Goal: Information Seeking & Learning: Learn about a topic

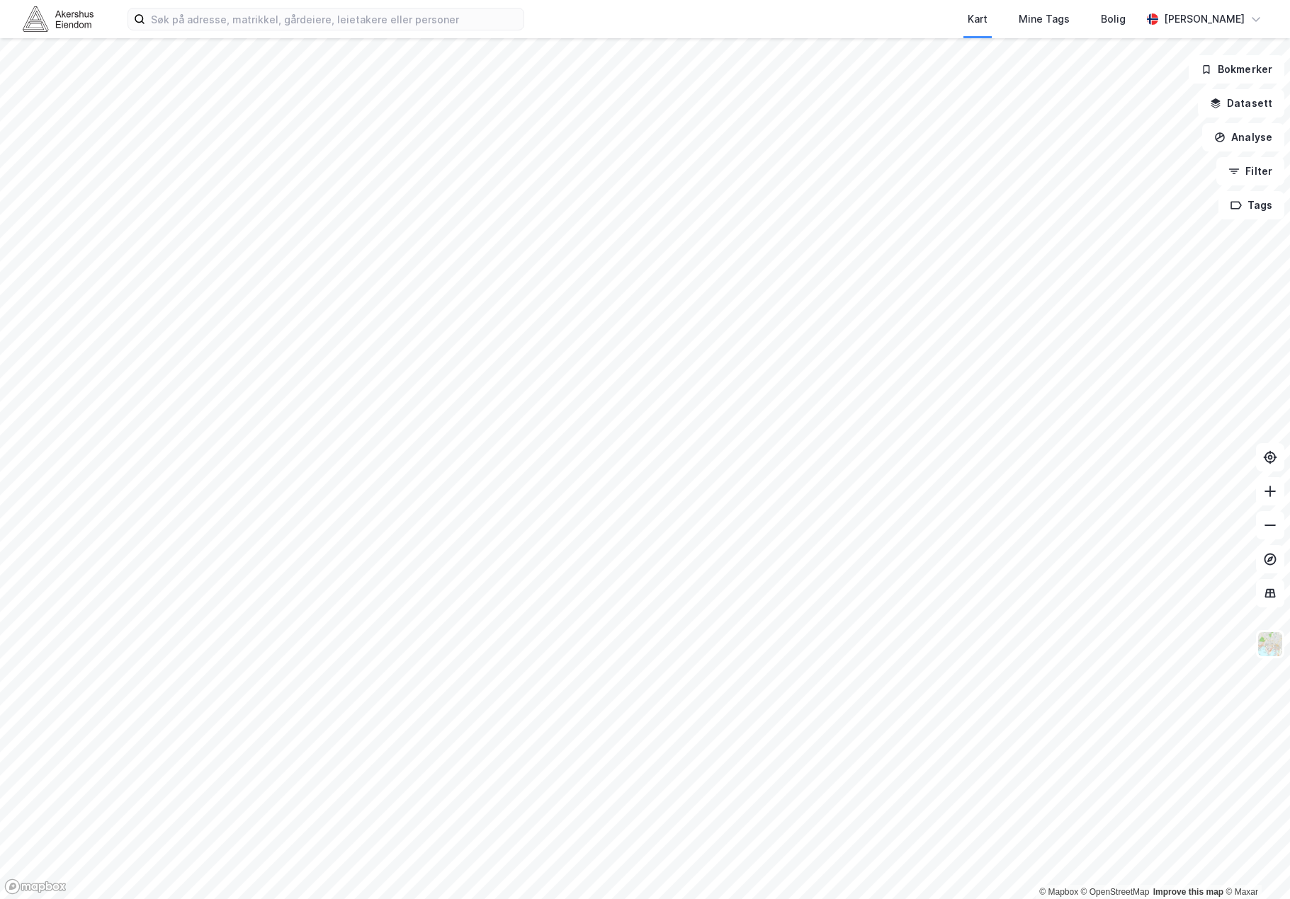
click at [906, 6] on div "Kart Mine Tags Bolig Andreas Egset © Mapbox © OpenStreetMap Improve this map © …" at bounding box center [645, 449] width 1290 height 899
click at [618, 0] on html "Kart Mine Tags Bolig Andreas Egset © Mapbox © OpenStreetMap Improve this map © …" at bounding box center [645, 449] width 1290 height 899
click at [666, 16] on div "Kart Mine Tags Bolig Andreas Egset © Mapbox © OpenStreetMap Improve this map © …" at bounding box center [645, 449] width 1290 height 899
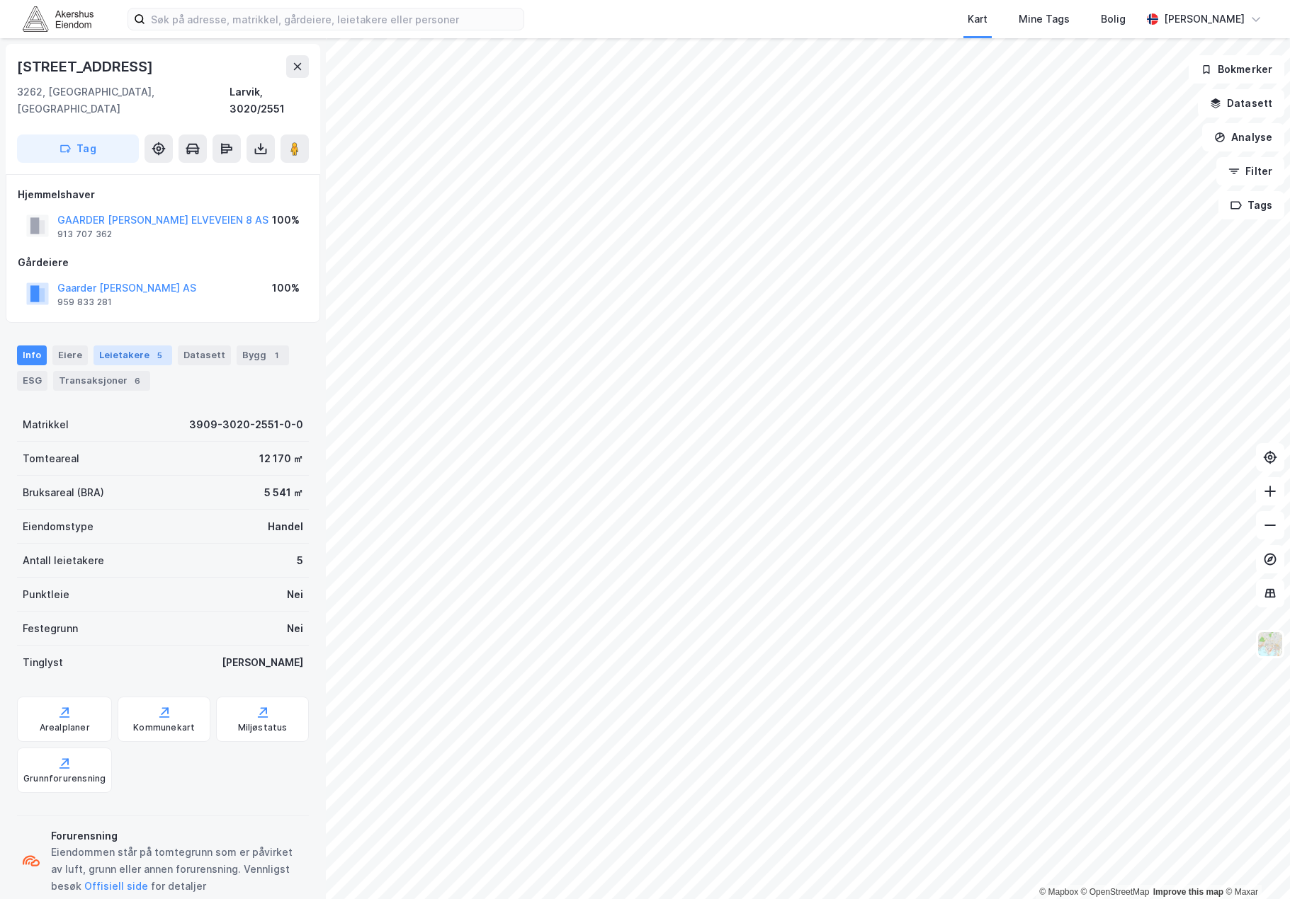
click at [130, 346] on div "Leietakere 5" at bounding box center [132, 356] width 79 height 20
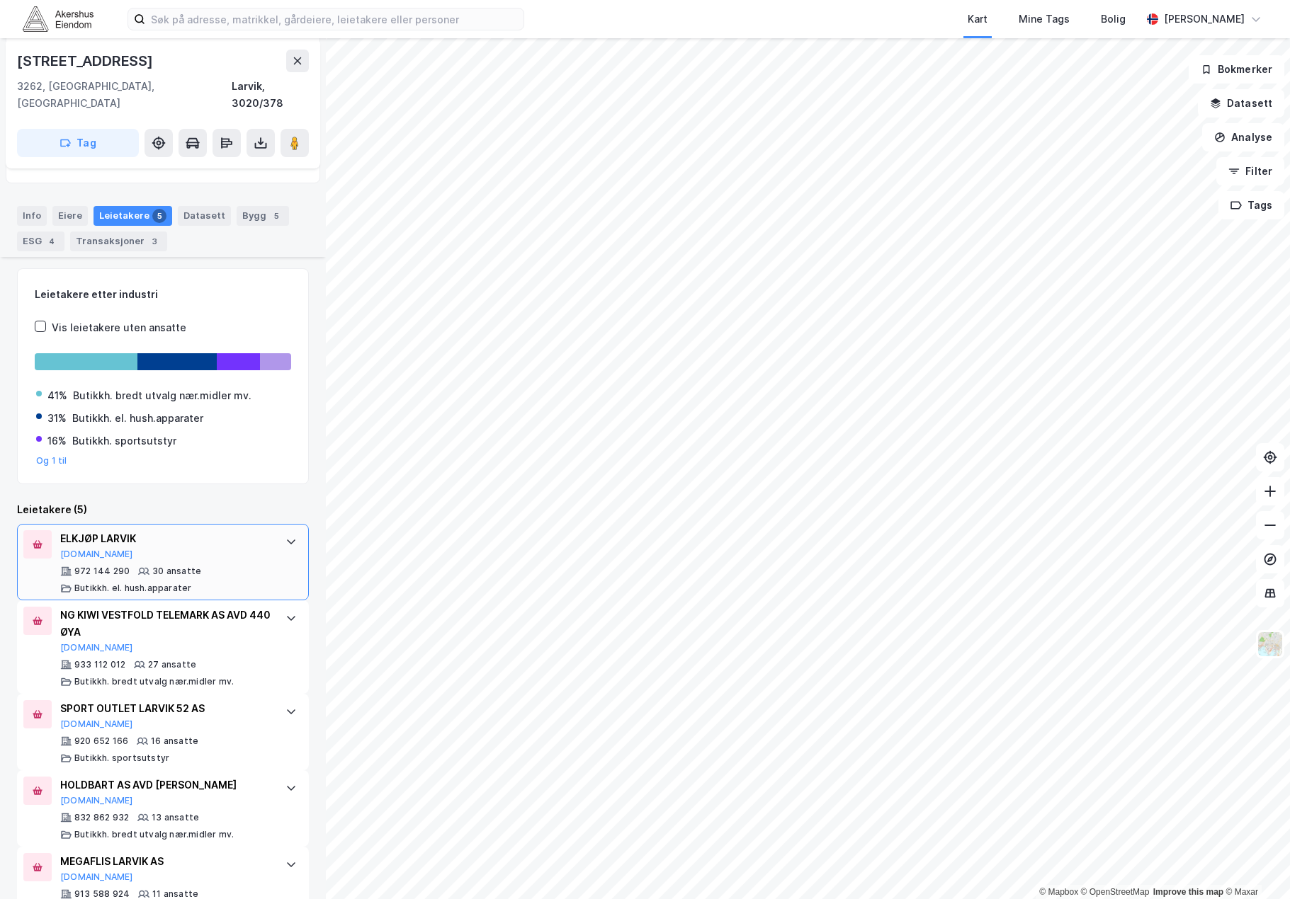
scroll to position [164, 0]
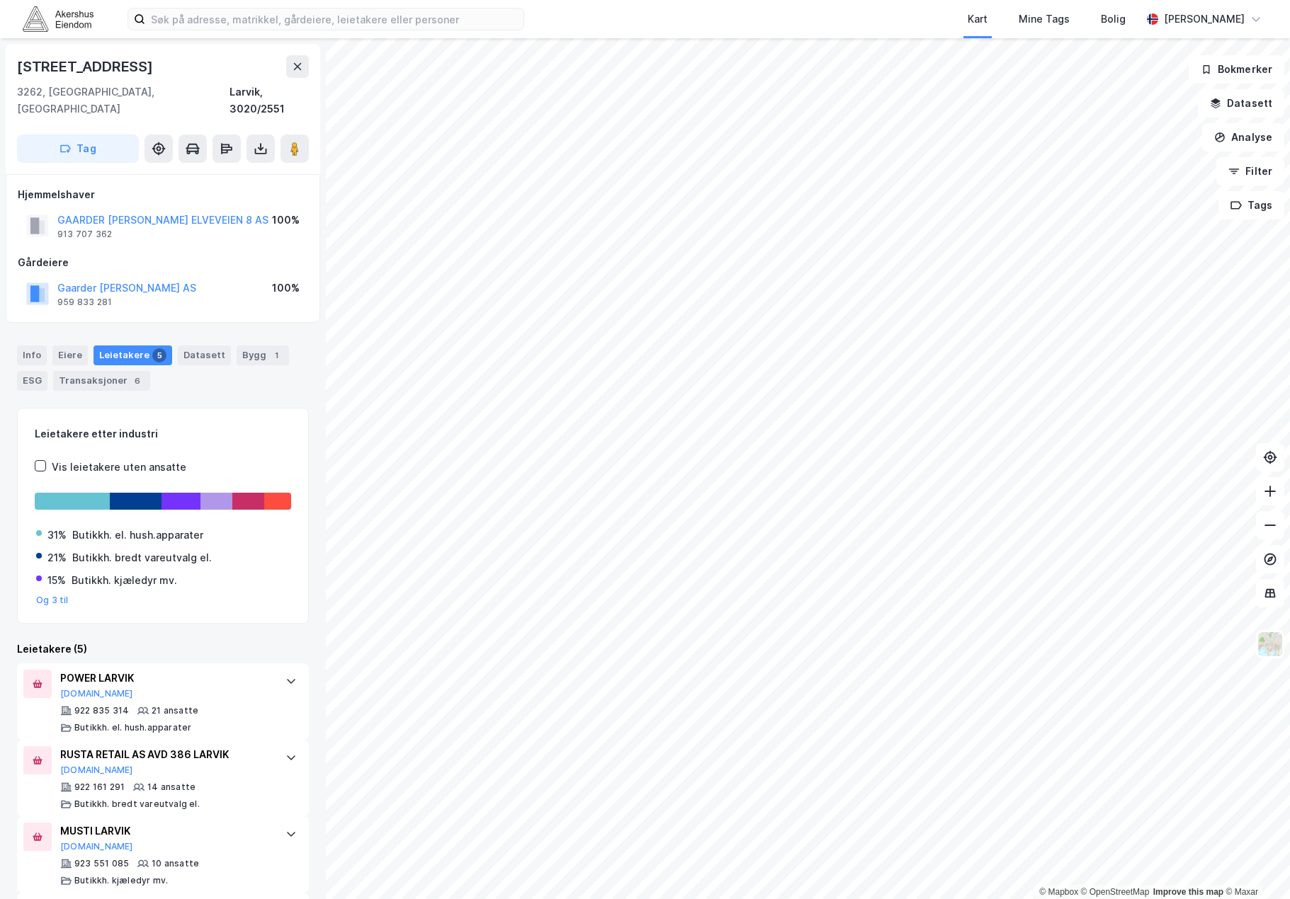
click at [16, 333] on div "Info Eiere Leietakere 5 Datasett Bygg 1 ESG Transaksjoner 6" at bounding box center [163, 363] width 326 height 68
click at [30, 346] on div "Info" at bounding box center [32, 356] width 30 height 20
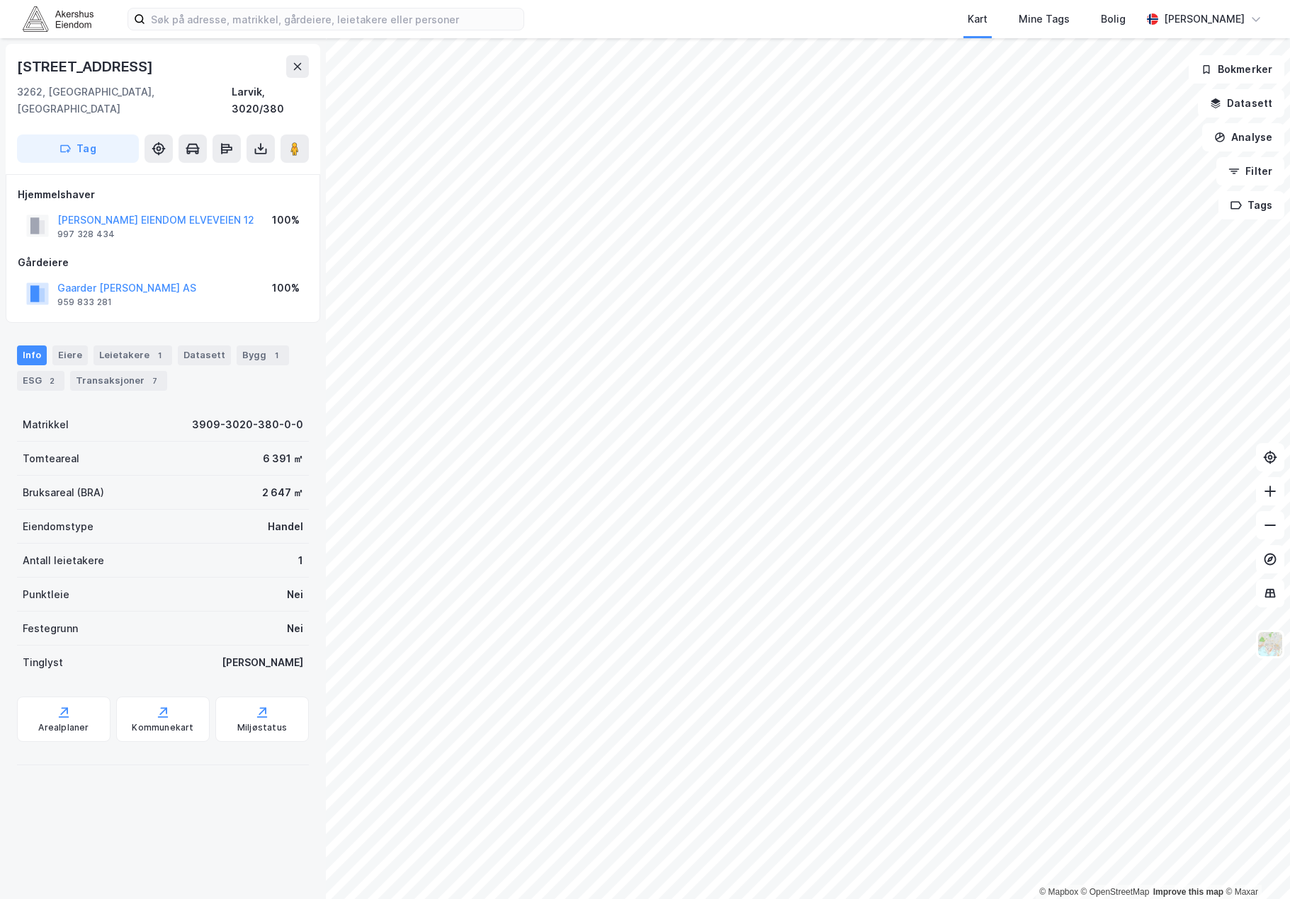
click at [642, 899] on html "Kart Mine Tags Bolig Andreas Egset © Mapbox © OpenStreetMap Improve this map © …" at bounding box center [645, 449] width 1290 height 899
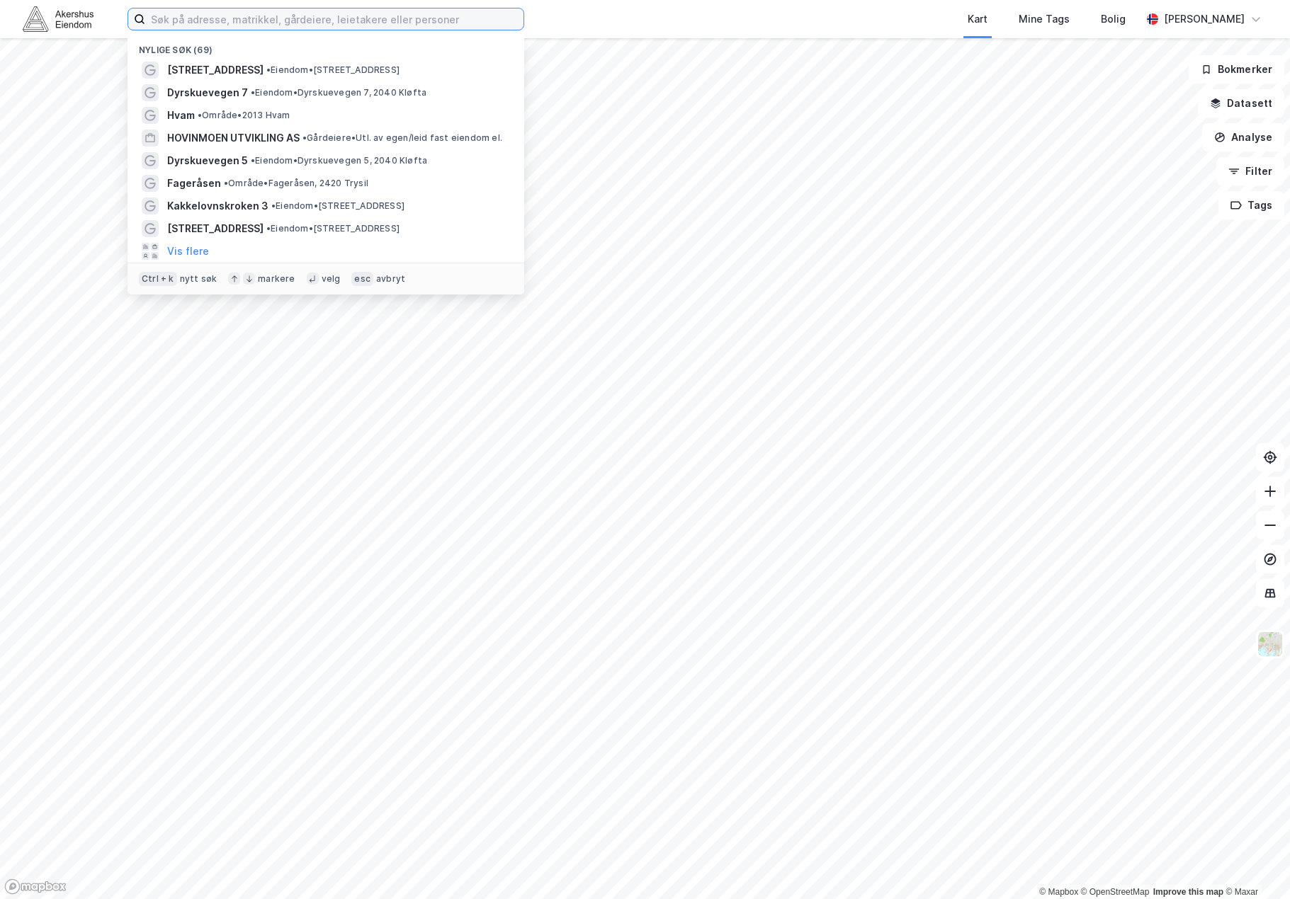
click at [221, 22] on input at bounding box center [334, 18] width 378 height 21
type input "elverum"
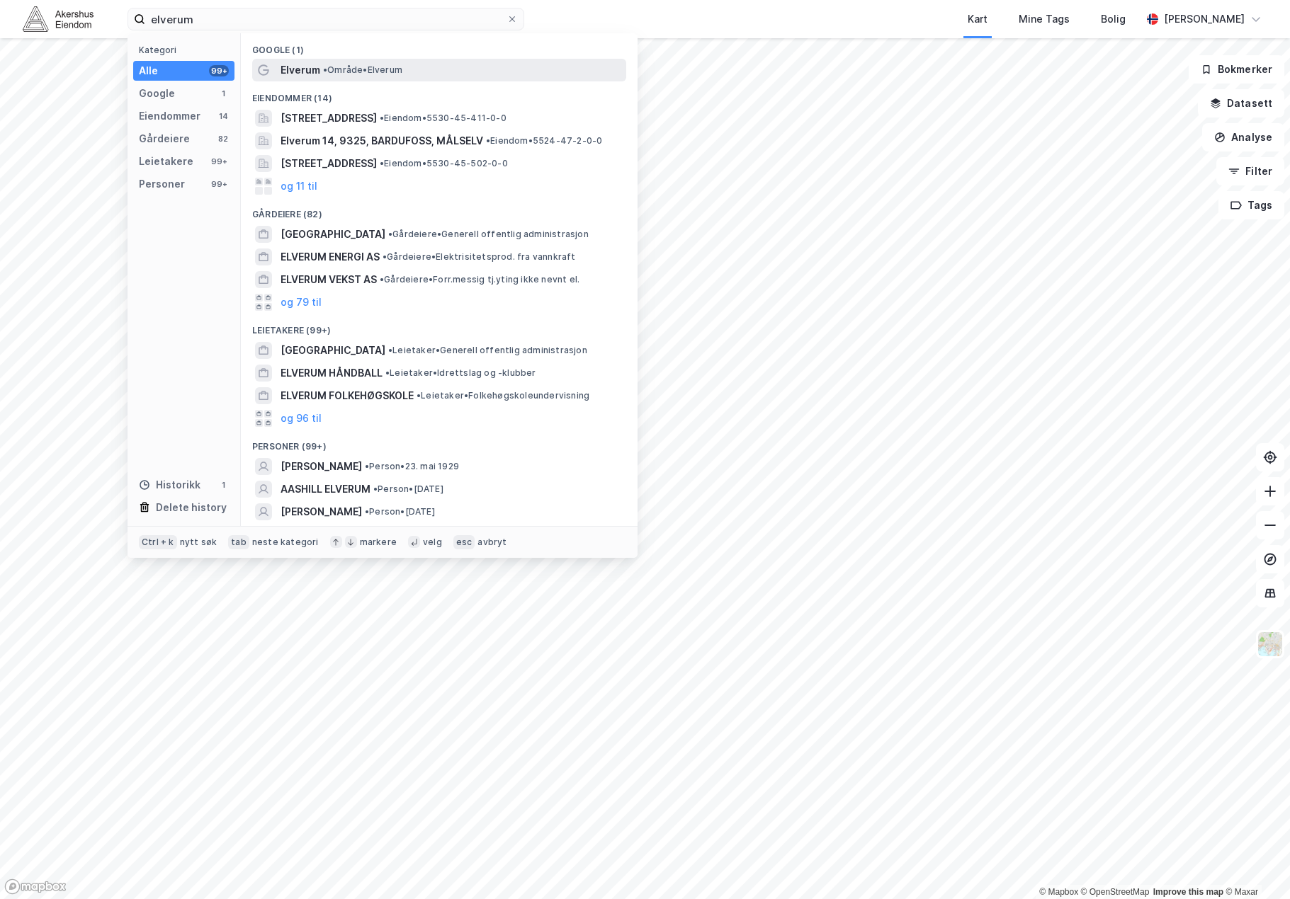
click at [339, 69] on span "• Område • [GEOGRAPHIC_DATA]" at bounding box center [362, 69] width 79 height 11
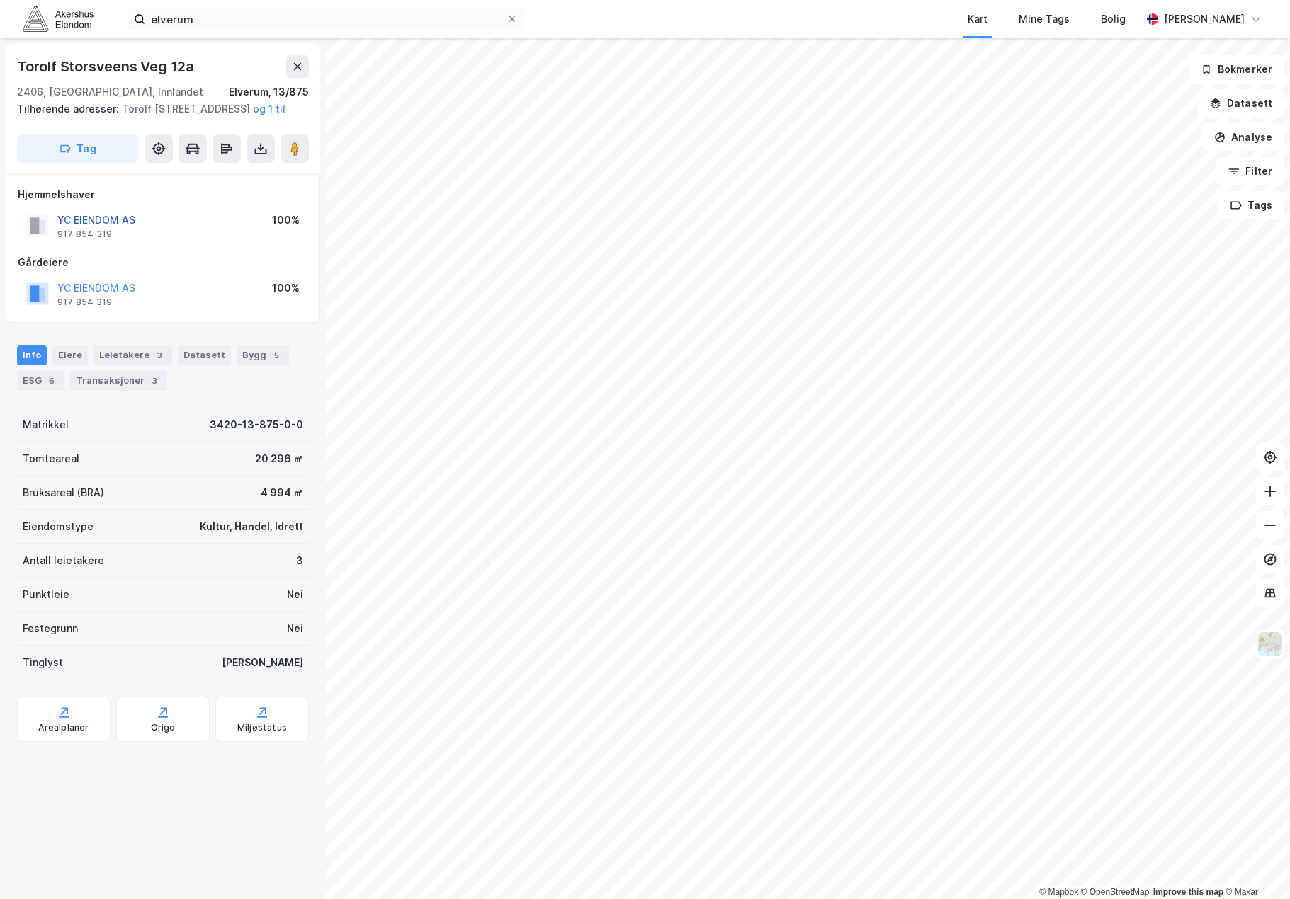
click at [0, 0] on button "YC EIENDOM AS" at bounding box center [0, 0] width 0 height 0
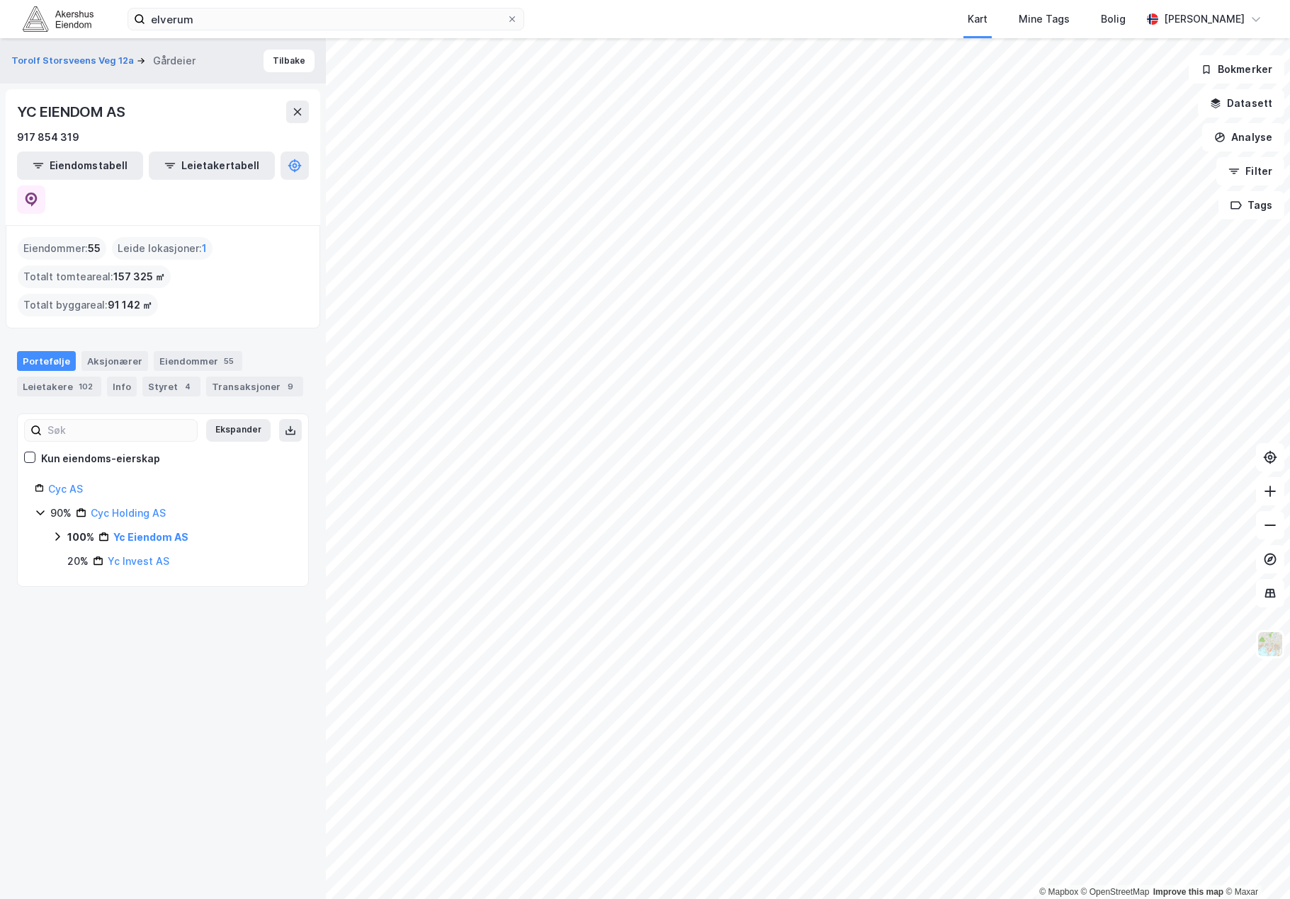
click at [61, 531] on icon at bounding box center [57, 536] width 11 height 11
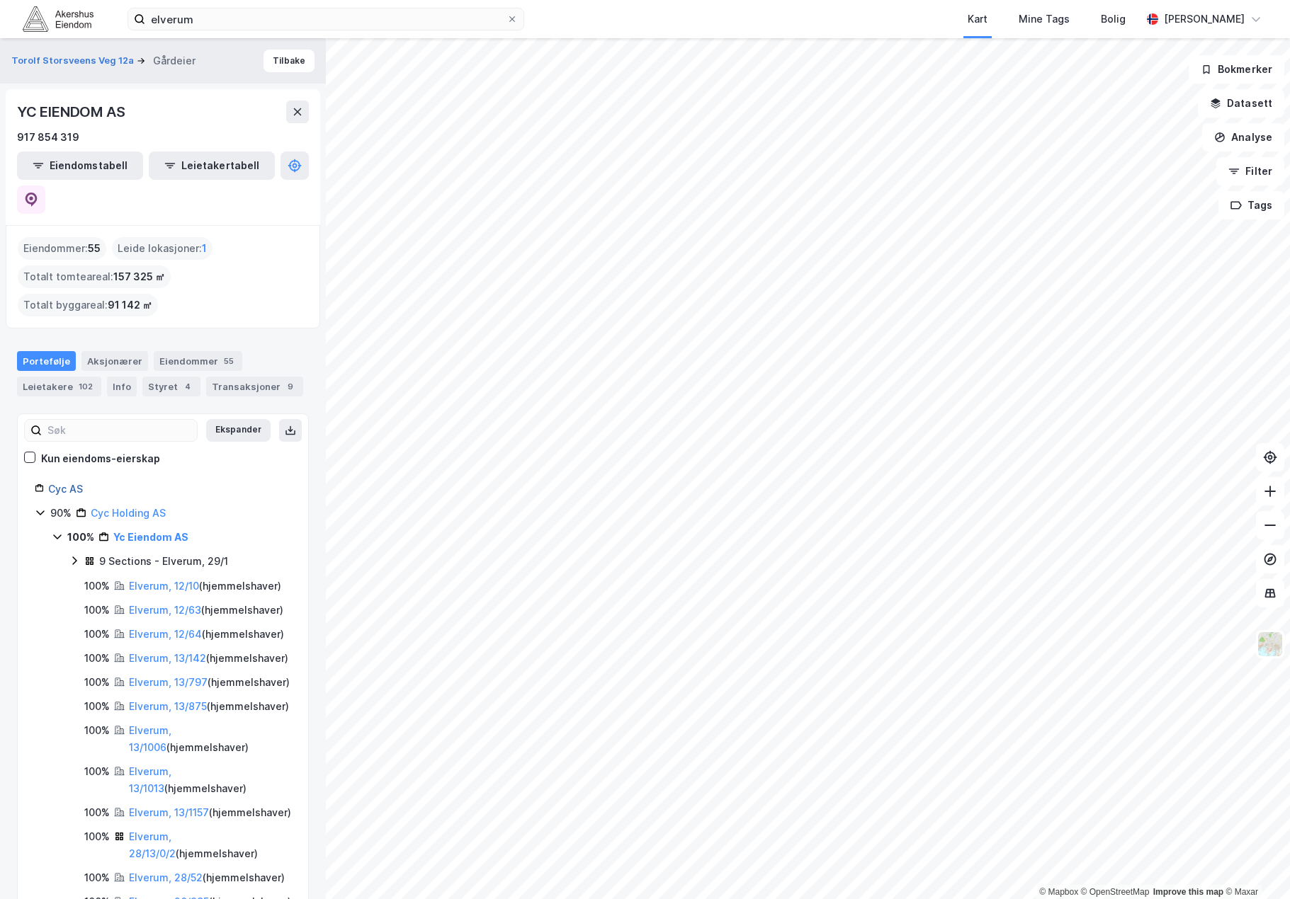
click at [61, 483] on link "Cyc AS" at bounding box center [65, 489] width 35 height 12
click at [115, 351] on div "Aksjonærer" at bounding box center [114, 361] width 67 height 20
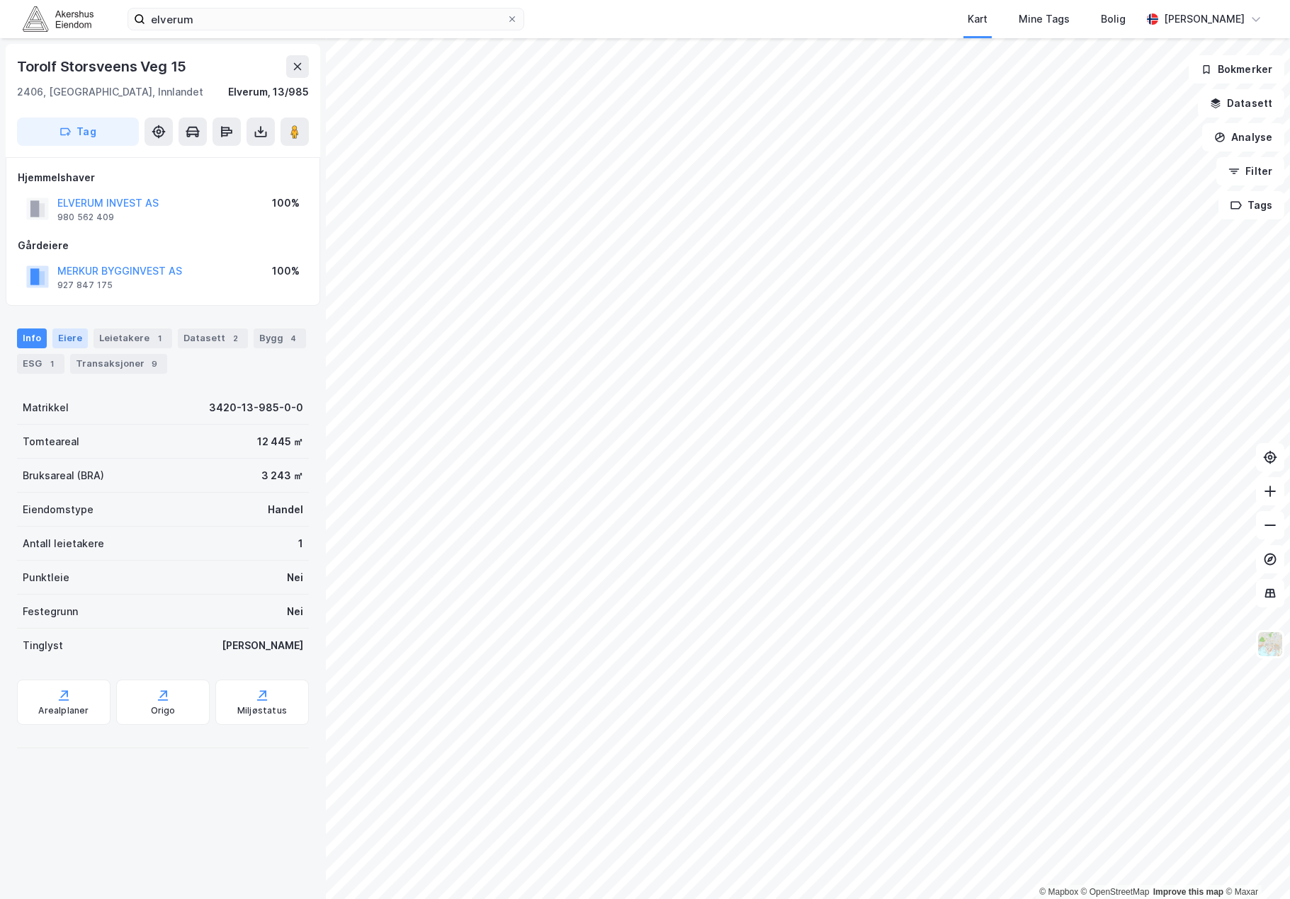
click at [60, 336] on div "Eiere" at bounding box center [69, 339] width 35 height 20
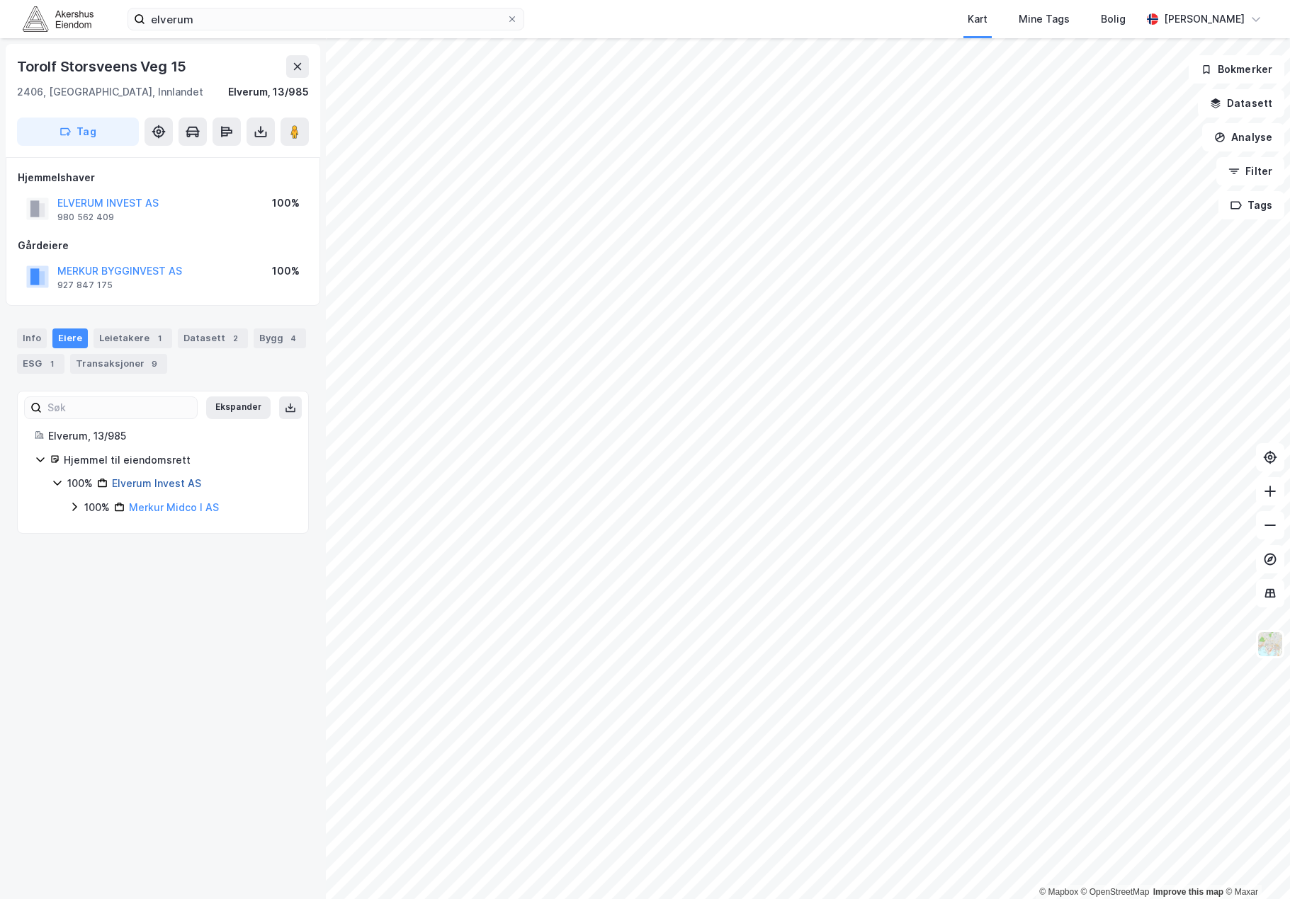
click at [169, 483] on link "Elverum Invest AS" at bounding box center [156, 483] width 89 height 12
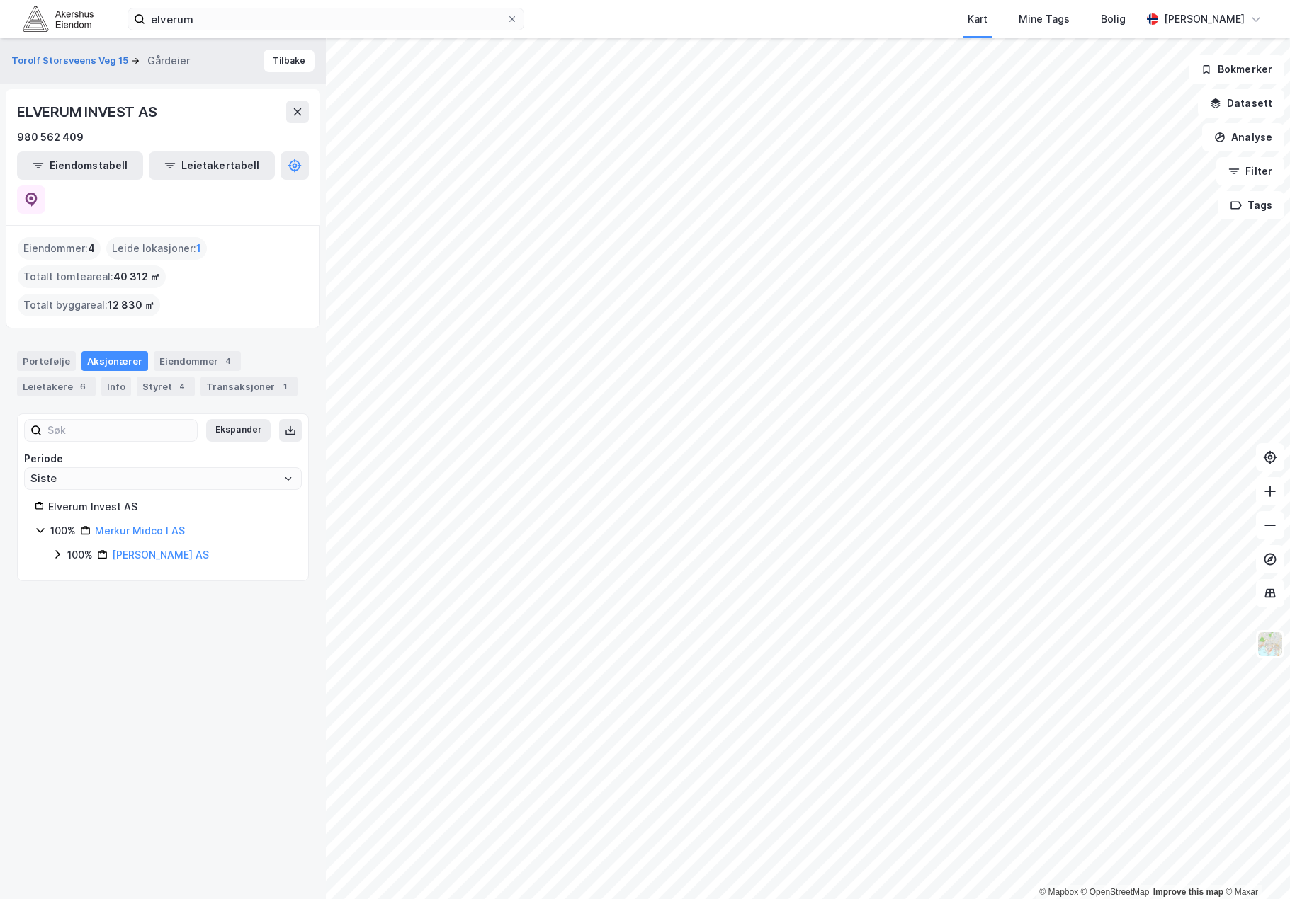
click at [38, 528] on icon at bounding box center [40, 530] width 8 height 5
click at [38, 525] on icon at bounding box center [40, 530] width 11 height 11
click at [176, 380] on div "4" at bounding box center [182, 387] width 14 height 14
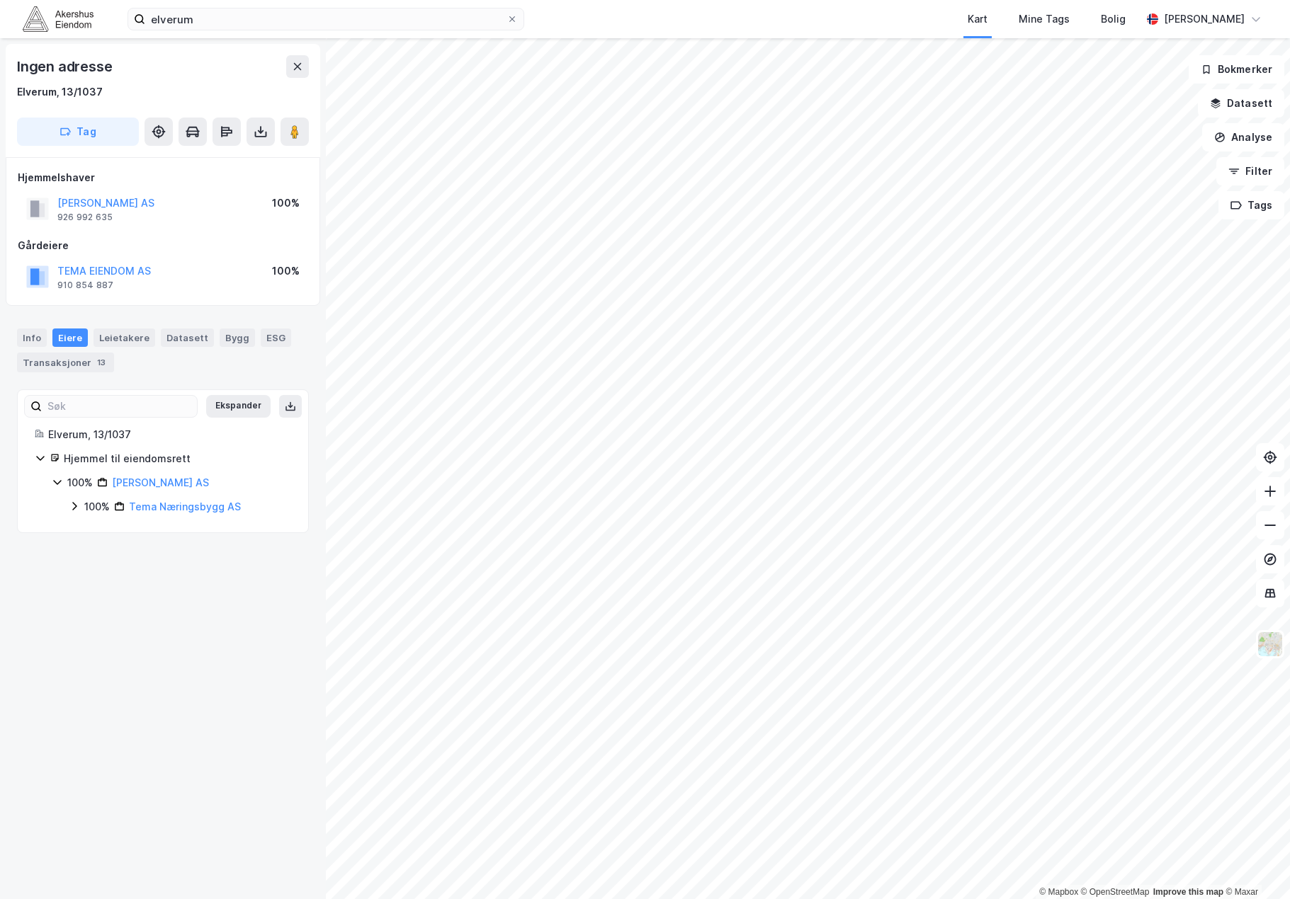
click at [167, 678] on div "Ingen adresse Elverum, 13/1037 Tag Hjemmelshaver NORDMO TOMT AS 926 992 635 100…" at bounding box center [163, 468] width 326 height 861
click at [168, 656] on div "Ingen adresse Elverum, 13/1037 Tag Hjemmelshaver NORDMO TOMT AS 926 992 635 100…" at bounding box center [163, 468] width 326 height 861
click at [149, 704] on div "Ingen adresse Elverum, 13/1037 Tag Hjemmelshaver NORDMO TOMT AS 926 992 635 100…" at bounding box center [163, 468] width 326 height 861
click at [136, 484] on link "Corum Xl NUF" at bounding box center [145, 483] width 67 height 12
